Goal: Task Accomplishment & Management: Manage account settings

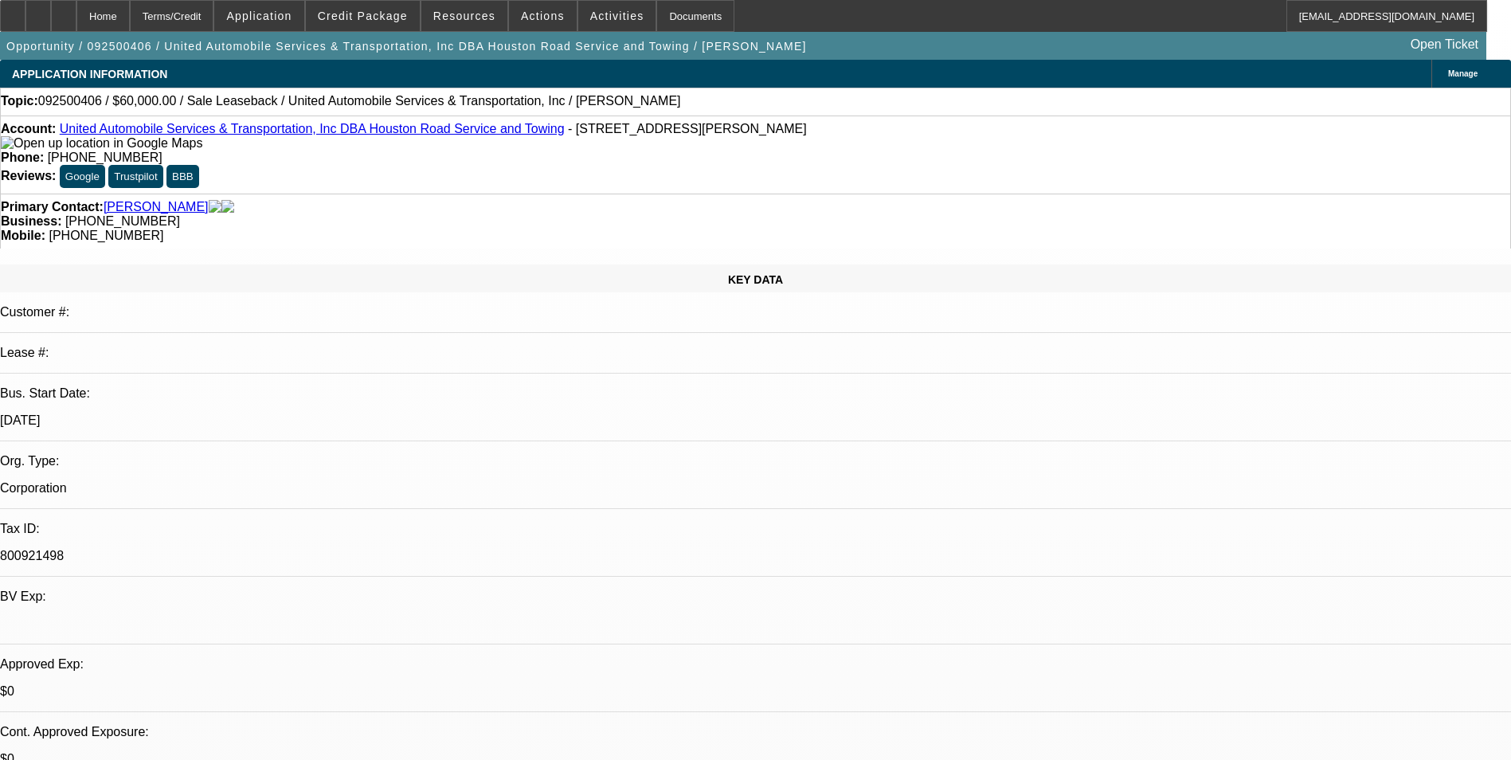
select select "0"
select select "2"
select select "0.1"
select select "4"
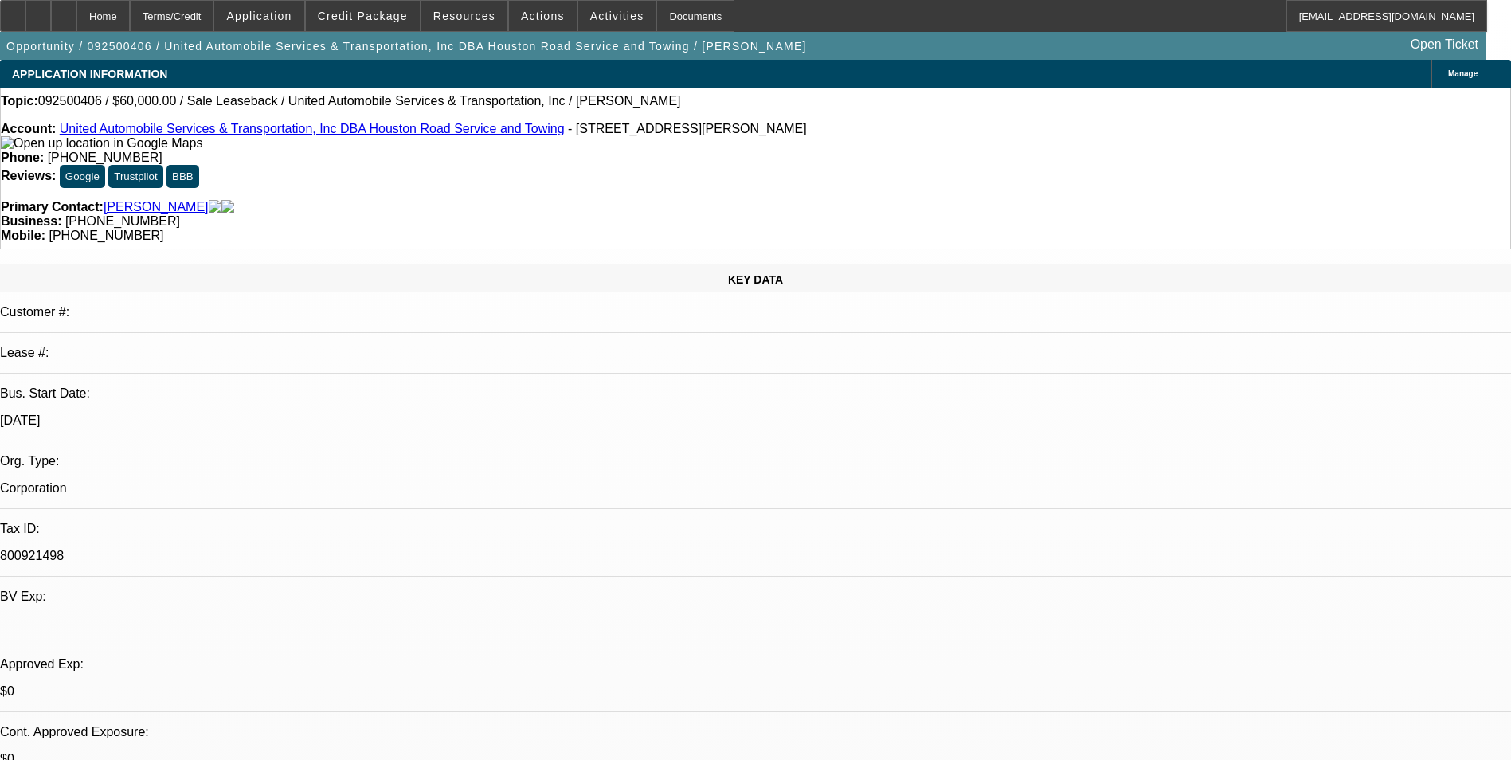
scroll to position [558, 0]
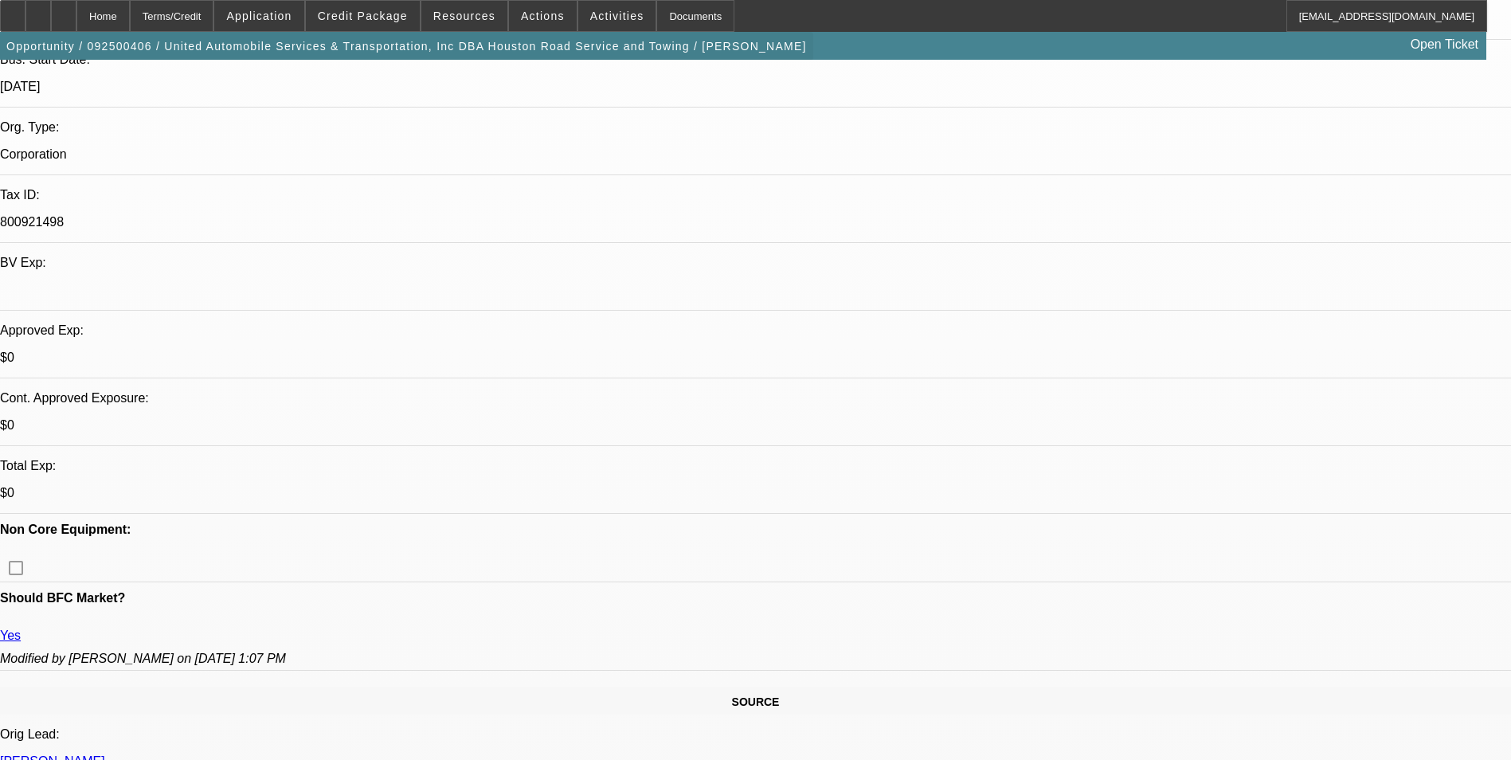
scroll to position [80, 0]
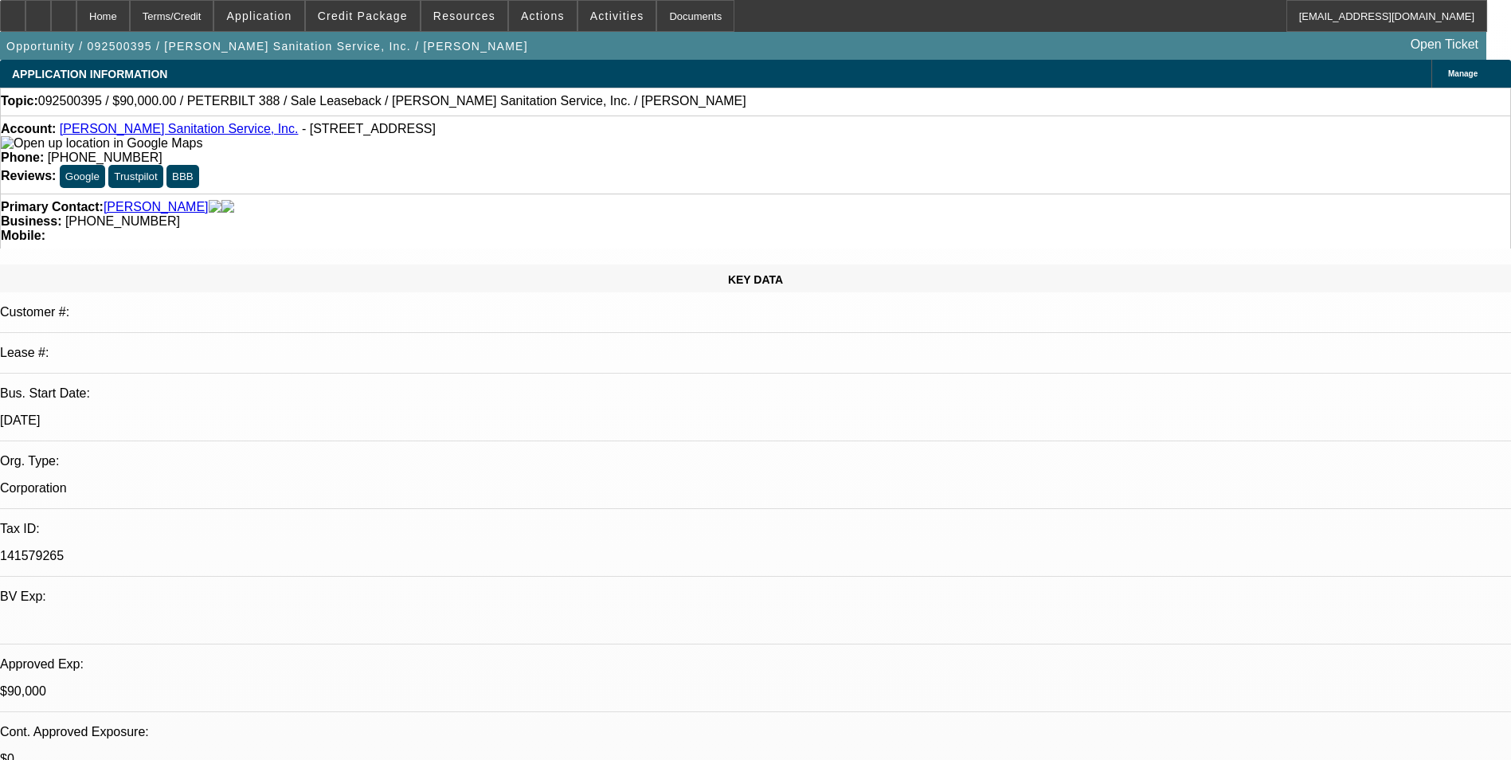
select select "0"
select select "2"
select select "0"
select select "6"
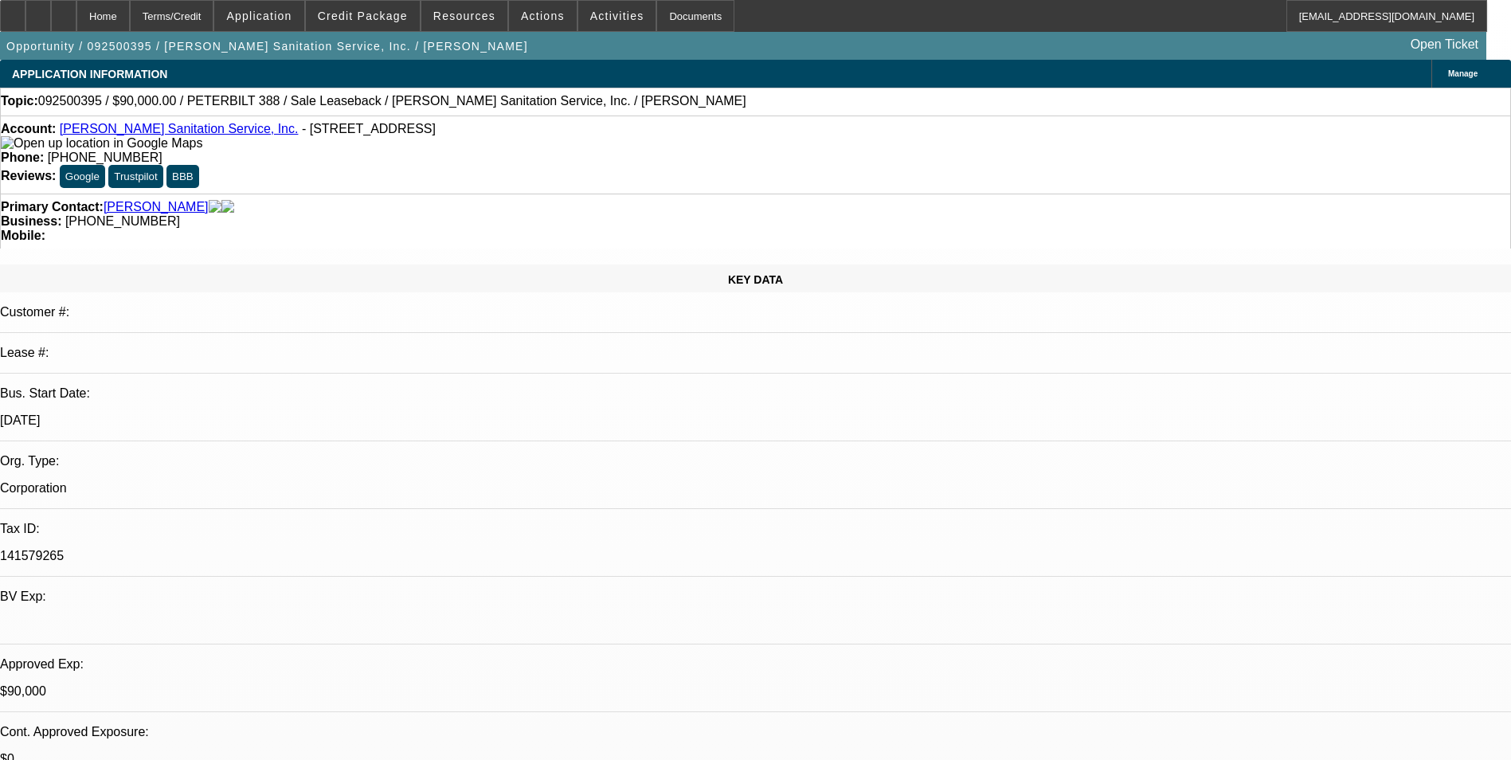
select select "0"
select select "2"
select select "0"
select select "6"
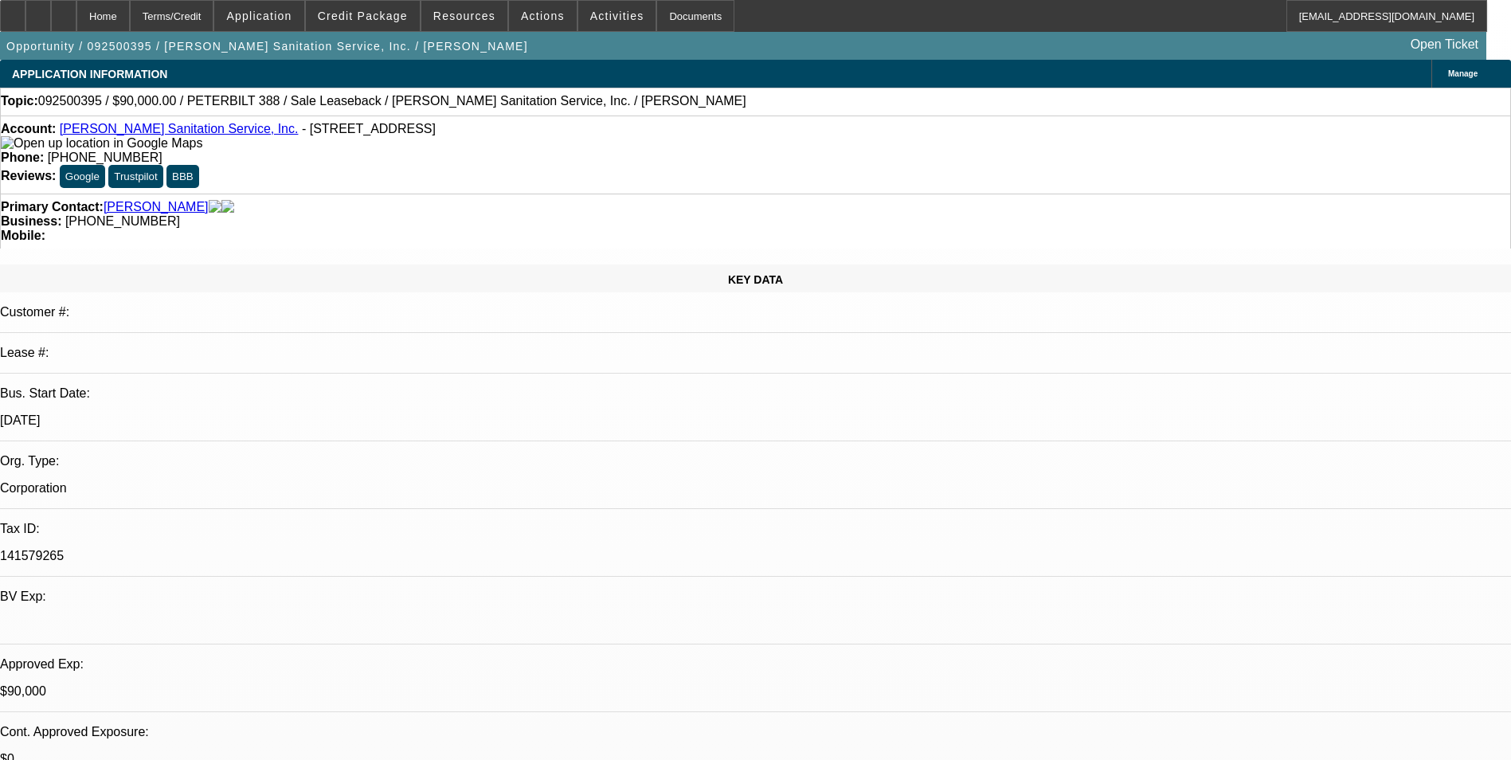
scroll to position [239, 0]
